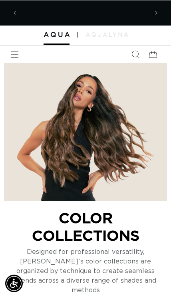
scroll to position [0, 127]
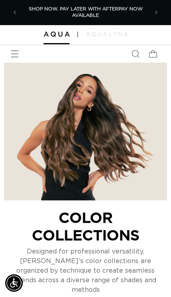
click at [16, 61] on span "Menu" at bounding box center [15, 54] width 18 height 18
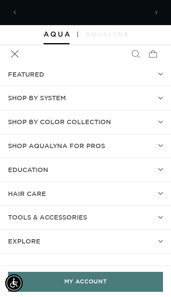
scroll to position [0, 254]
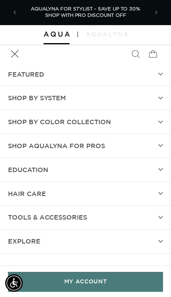
click at [22, 125] on span "Shop by Color Collection" at bounding box center [59, 122] width 103 height 12
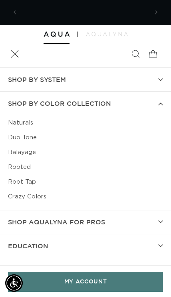
scroll to position [0, 0]
click at [18, 124] on link "Naturals" at bounding box center [85, 122] width 155 height 15
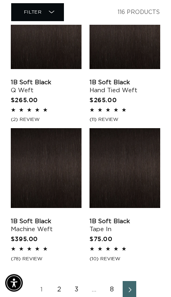
scroll to position [1141, 0]
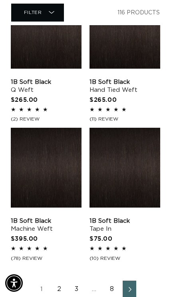
click at [132, 295] on link "Next page" at bounding box center [129, 289] width 14 height 18
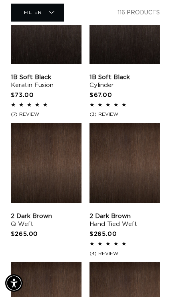
scroll to position [0, 127]
click at [39, 212] on link "2 Dark Brown Q Weft" at bounding box center [46, 220] width 71 height 16
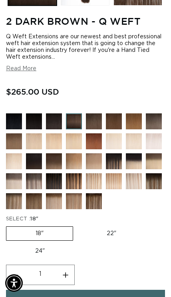
scroll to position [0, 300]
click at [159, 187] on img at bounding box center [160, 187] width 28 height 28
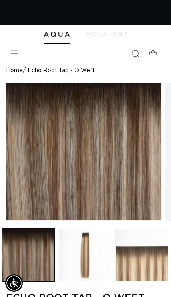
scroll to position [0, 150]
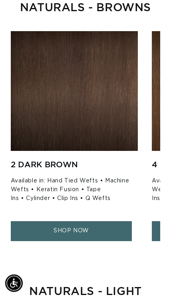
scroll to position [678, 0]
click at [107, 221] on link "SHOP NOW" at bounding box center [71, 231] width 121 height 20
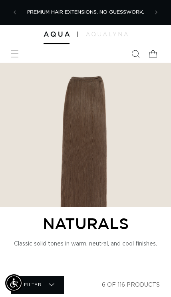
click at [11, 59] on span "Menu" at bounding box center [15, 54] width 18 height 18
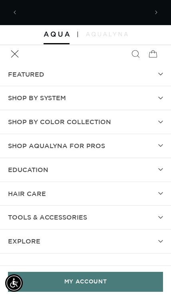
scroll to position [0, 127]
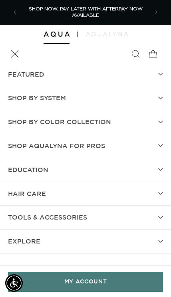
click at [161, 98] on icon at bounding box center [160, 97] width 5 height 3
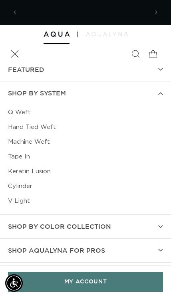
scroll to position [0, 0]
click at [17, 113] on link "Q Weft" at bounding box center [85, 112] width 155 height 15
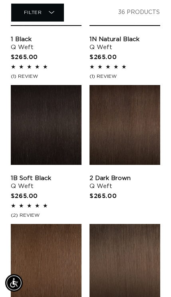
scroll to position [354, 0]
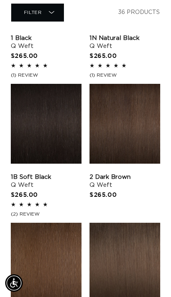
click at [132, 173] on link "2 Dark Brown Q Weft" at bounding box center [124, 181] width 71 height 16
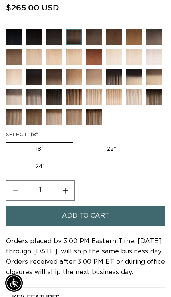
scroll to position [355, 0]
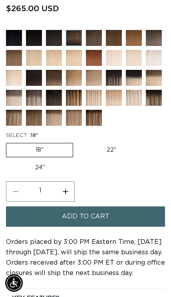
click at [114, 154] on label "22" Variant sold out or unavailable" at bounding box center [111, 150] width 68 height 14
click at [77, 142] on input "22" Variant sold out or unavailable" at bounding box center [77, 141] width 0 height 0
radio input "true"
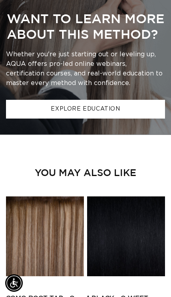
scroll to position [0, 150]
